Goal: Information Seeking & Learning: Learn about a topic

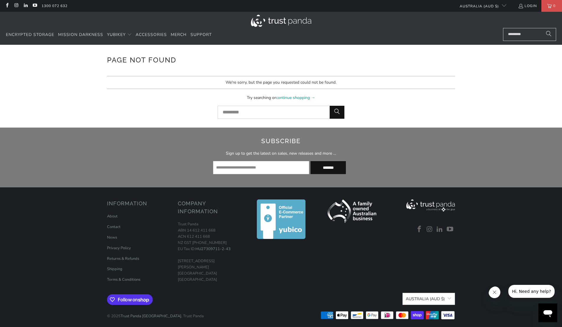
click at [511, 106] on div "Page Not Found We're sorry, but the page you requested could not be found. Try …" at bounding box center [281, 86] width 562 height 83
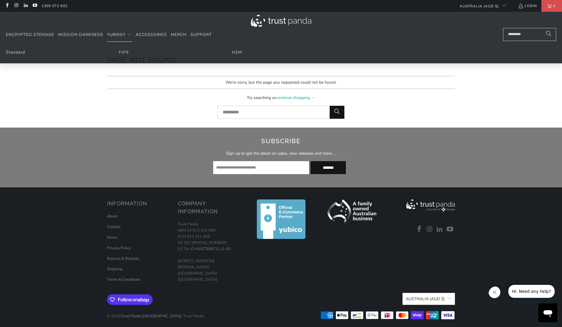
click at [129, 54] on li "FIPS" at bounding box center [168, 52] width 98 height 6
click at [125, 52] on link "FIPS" at bounding box center [124, 53] width 10 height 6
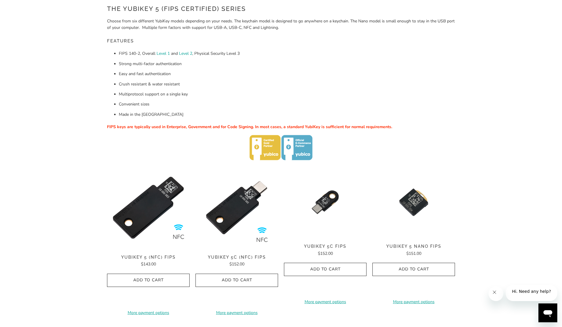
scroll to position [88, 0]
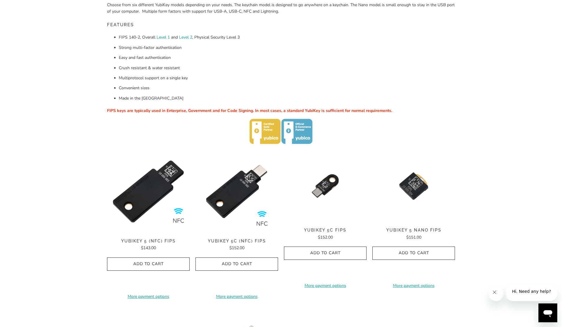
click at [511, 240] on div "Home / YubiKey for Government The YubiKey 5 (FIPS Certified) Series Choose from…" at bounding box center [281, 205] width 562 height 499
click at [339, 233] on span "YubiKey 5C FIPS" at bounding box center [325, 230] width 83 height 5
click at [504, 223] on div "Home / YubiKey for Government The YubiKey 5 (FIPS Certified) Series Choose from…" at bounding box center [281, 205] width 562 height 499
drag, startPoint x: 201, startPoint y: 113, endPoint x: 208, endPoint y: 112, distance: 6.8
click at [209, 112] on span "FIPS keys are typically used in Enterprise, Government and for Code Signing. In…" at bounding box center [249, 111] width 285 height 6
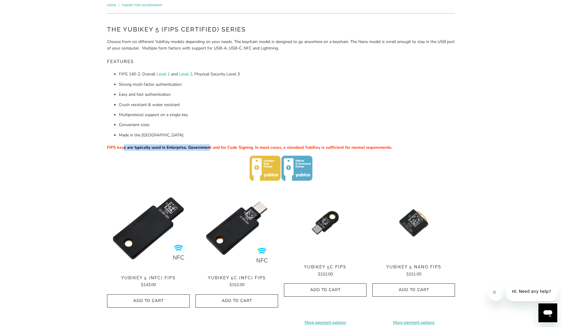
scroll to position [0, 0]
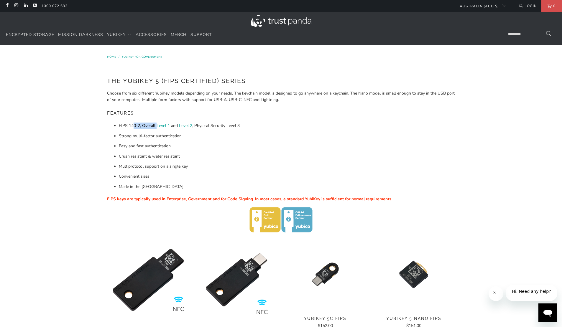
drag, startPoint x: 133, startPoint y: 127, endPoint x: 156, endPoint y: 129, distance: 23.1
click at [156, 129] on li "FIPS 140-2, Overall Level 1 and Level 2 , Physical Security Level 3" at bounding box center [287, 126] width 336 height 6
click at [255, 129] on li "FIPS 140-2, Overall Level 1 and Level 2 , Physical Security Level 3" at bounding box center [287, 126] width 336 height 6
click at [226, 132] on ul "FIPS 140-2, Overall Level 1 and Level 2 , Physical Security Level 3 Strong mult…" at bounding box center [281, 157] width 348 height 68
drag, startPoint x: 206, startPoint y: 128, endPoint x: 247, endPoint y: 129, distance: 40.4
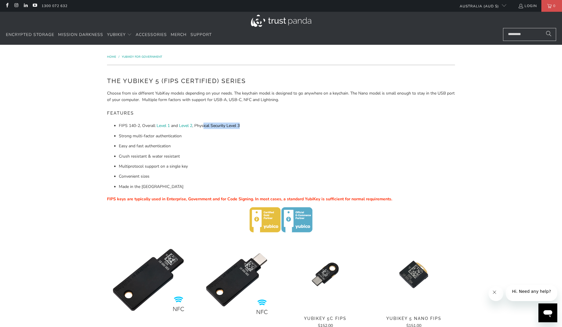
click at [247, 129] on li "FIPS 140-2, Overall Level 1 and Level 2 , Physical Security Level 3" at bounding box center [287, 126] width 336 height 6
click at [478, 134] on div "Home / YubiKey for Government The YubiKey 5 (FIPS Certified) Series Choose from…" at bounding box center [281, 294] width 562 height 499
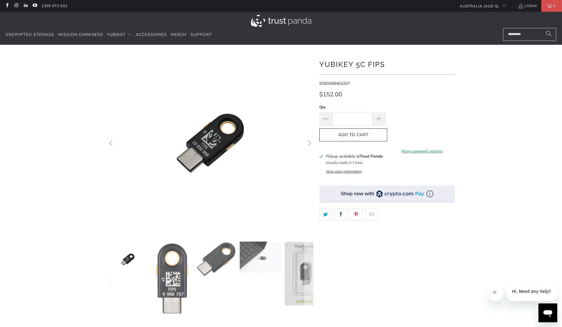
drag, startPoint x: 478, startPoint y: 165, endPoint x: 495, endPoint y: 83, distance: 84.6
click at [495, 83] on div at bounding box center [281, 206] width 562 height 305
click at [514, 181] on div at bounding box center [281, 206] width 562 height 305
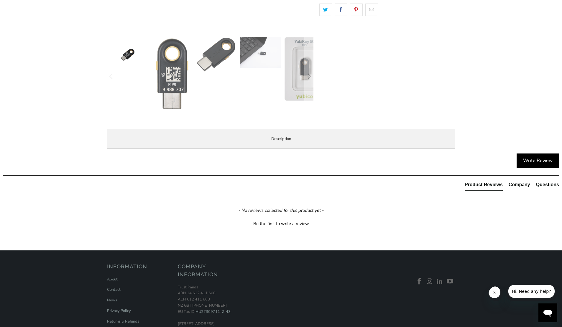
scroll to position [236, 0]
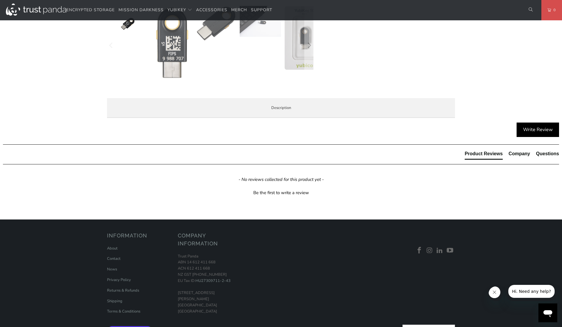
drag, startPoint x: 145, startPoint y: 153, endPoint x: 197, endPoint y: 155, distance: 51.9
click at [0, 0] on p "The YubiKey 5 FIPS Series is a hardware based authentication solution that prov…" at bounding box center [0, 0] width 0 height 0
drag, startPoint x: 168, startPoint y: 154, endPoint x: 248, endPoint y: 153, distance: 80.5
click at [0, 0] on p "The YubiKey 5 FIPS Series is a hardware based authentication solution that prov…" at bounding box center [0, 0] width 0 height 0
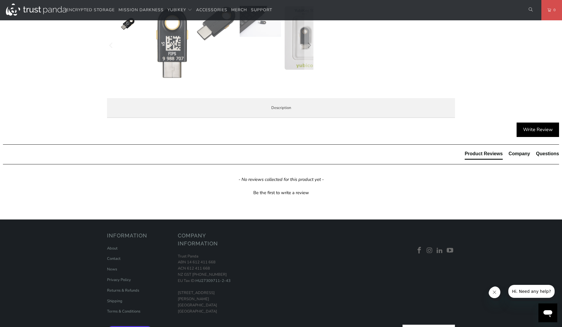
click at [0, 0] on p "The YubiKey 5 FIPS Series is a hardware based authentication solution that prov…" at bounding box center [0, 0] width 0 height 0
drag, startPoint x: 283, startPoint y: 152, endPoint x: 311, endPoint y: 152, distance: 27.7
click at [0, 0] on p "The YubiKey 5 FIPS Series is a hardware based authentication solution that prov…" at bounding box center [0, 0] width 0 height 0
drag, startPoint x: 237, startPoint y: 161, endPoint x: 301, endPoint y: 165, distance: 63.8
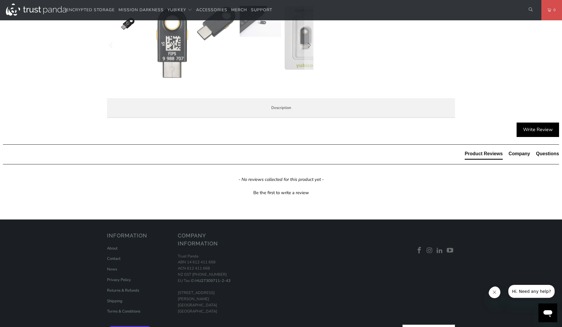
click at [0, 0] on p "The YubiKey 5 FIPS Series is a hardware based authentication solution that prov…" at bounding box center [0, 0] width 0 height 0
click at [0, 0] on div "The YubiKey 5 FIPS Series is a hardware based authentication solution that prov…" at bounding box center [0, 0] width 0 height 0
drag, startPoint x: 139, startPoint y: 219, endPoint x: 201, endPoint y: 220, distance: 61.4
click at [0, 0] on div "The YubiKey 5 FIPS Series is a hardware based authentication solution that prov…" at bounding box center [0, 0] width 0 height 0
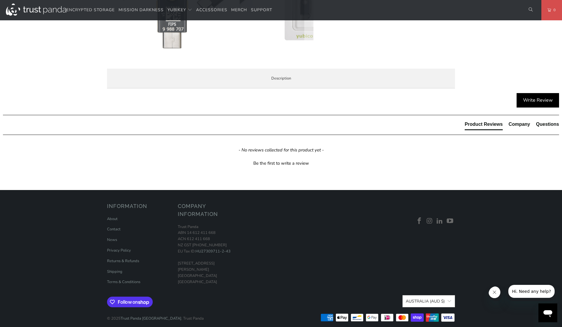
drag, startPoint x: 218, startPoint y: 192, endPoint x: 298, endPoint y: 193, distance: 79.9
click at [0, 0] on span "You should only purchase FIPS keys if your organisation specifically requires t…" at bounding box center [0, 0] width 0 height 0
click at [0, 0] on p "You should only purchase FIPS keys if your organisation specifically requires t…" at bounding box center [0, 0] width 0 height 0
drag, startPoint x: 288, startPoint y: 194, endPoint x: 402, endPoint y: 198, distance: 113.9
click at [0, 0] on p "You should only purchase FIPS keys if your organisation specifically requires t…" at bounding box center [0, 0] width 0 height 0
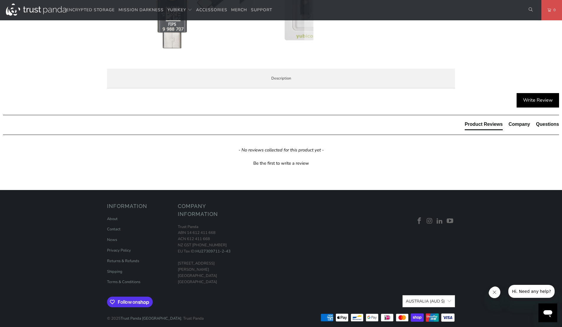
drag, startPoint x: 168, startPoint y: 222, endPoint x: 255, endPoint y: 224, distance: 86.7
click at [0, 0] on li "FIPS 140-2 validated (Overall Level 2, Physical Security Level 3)" at bounding box center [0, 0] width 0 height 0
click at [0, 0] on div "The YubiKey 5 FIPS Series is a hardware based authentication solution that prov…" at bounding box center [0, 0] width 0 height 0
drag, startPoint x: 159, startPoint y: 229, endPoint x: 251, endPoint y: 236, distance: 91.7
click at [0, 0] on ul "FIPS 140-2 validated (Overall Level 2, Physical Security Level 3) The simplest,…" at bounding box center [0, 0] width 0 height 0
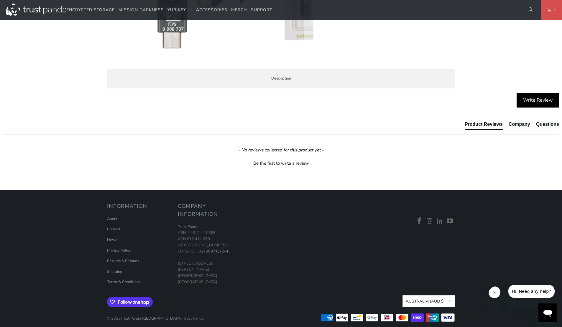
drag, startPoint x: 201, startPoint y: 228, endPoint x: 248, endPoint y: 227, distance: 46.9
click at [0, 0] on li "FIPS 140-2 validated (Overall Level 2, Physical Security Level 3)" at bounding box center [0, 0] width 0 height 0
drag, startPoint x: 204, startPoint y: 230, endPoint x: 292, endPoint y: 226, distance: 88.3
click at [0, 0] on ul "FIPS 140-2 validated (Overall Level 2, Physical Security Level 3) The simplest,…" at bounding box center [0, 0] width 0 height 0
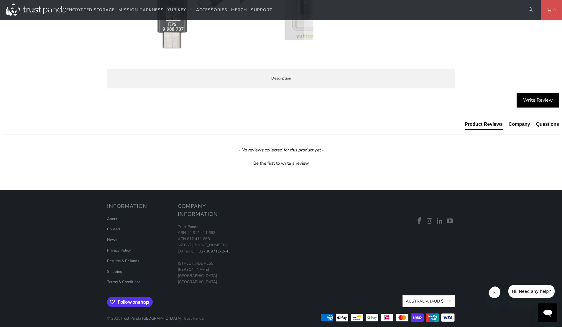
click at [0, 0] on li "FIPS 140-2 validated (Overall Level 2, Physical Security Level 3)" at bounding box center [0, 0] width 0 height 0
drag, startPoint x: 150, startPoint y: 235, endPoint x: 232, endPoint y: 232, distance: 81.4
click at [0, 0] on ul "FIPS 140-2 validated (Overall Level 2, Physical Security Level 3) The simplest,…" at bounding box center [0, 0] width 0 height 0
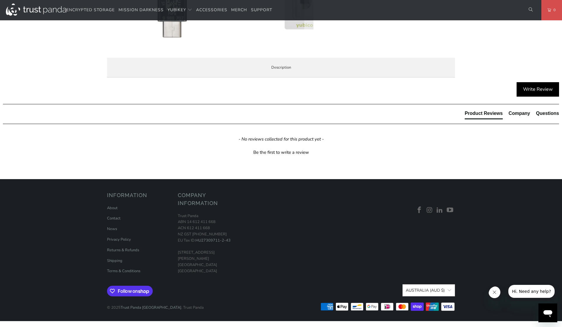
scroll to position [413, 0]
